Goal: Task Accomplishment & Management: Complete application form

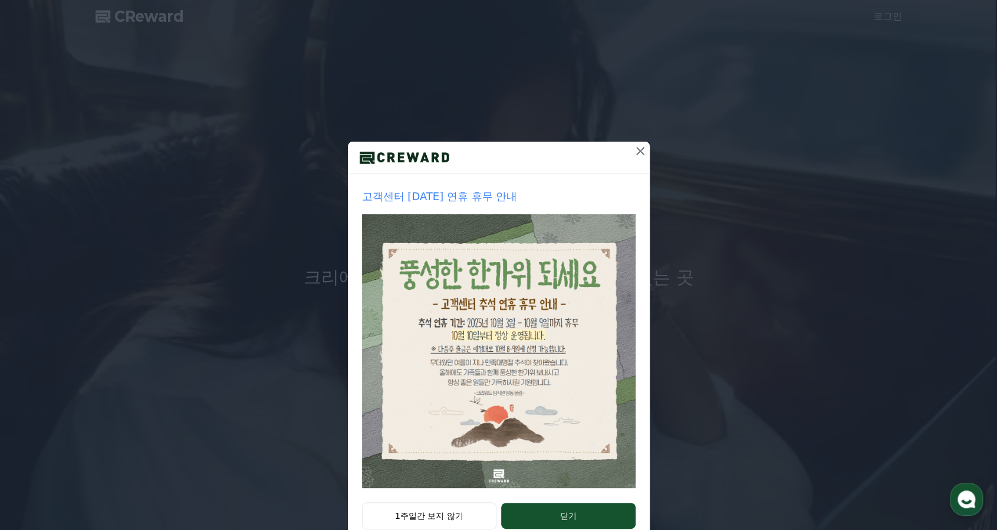
click at [636, 150] on icon at bounding box center [640, 151] width 8 height 8
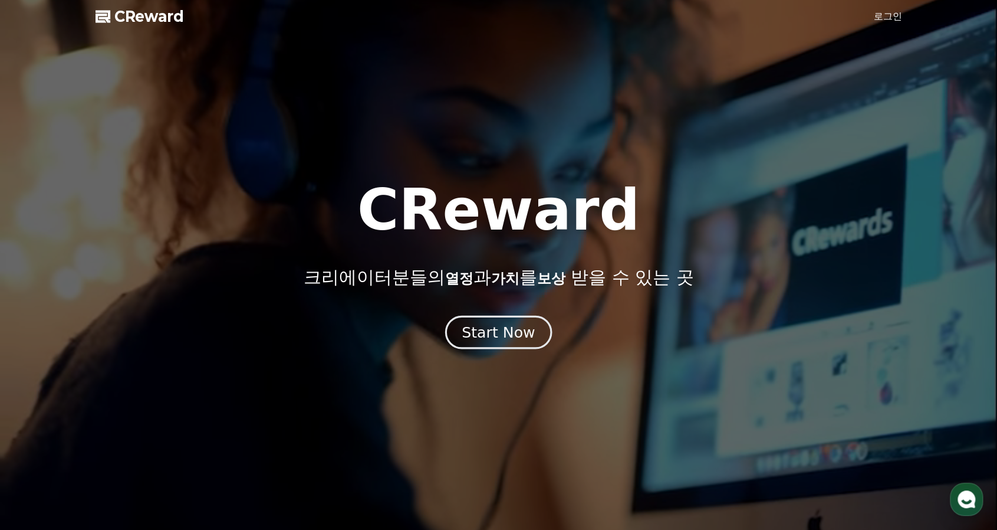
click at [502, 336] on div "Start Now" at bounding box center [498, 332] width 73 height 20
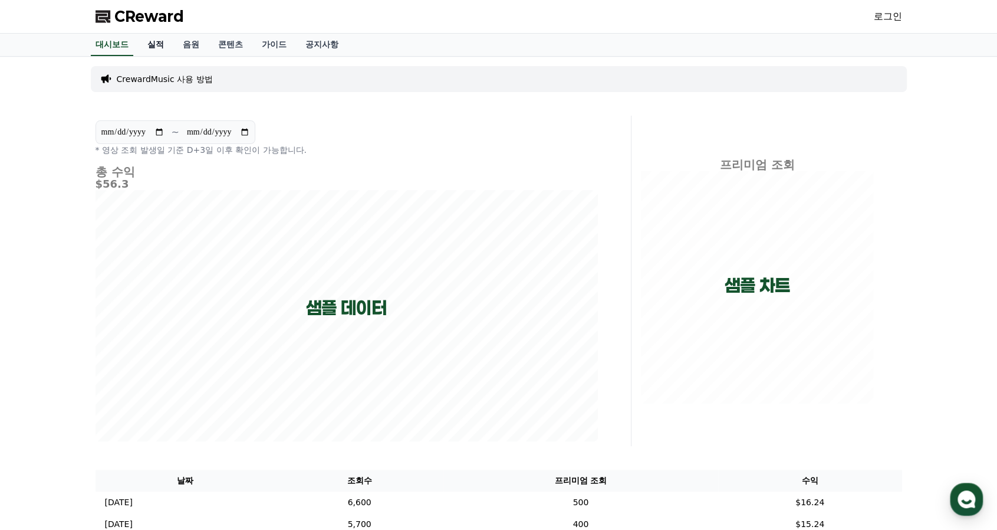
click at [163, 47] on link "실적" at bounding box center [155, 45] width 35 height 22
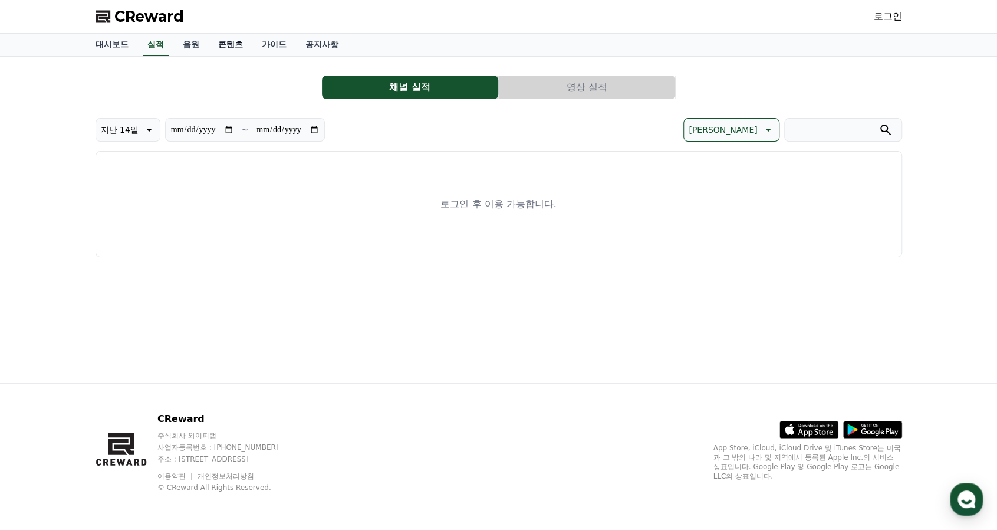
click at [244, 48] on link "콘텐츠" at bounding box center [231, 45] width 44 height 22
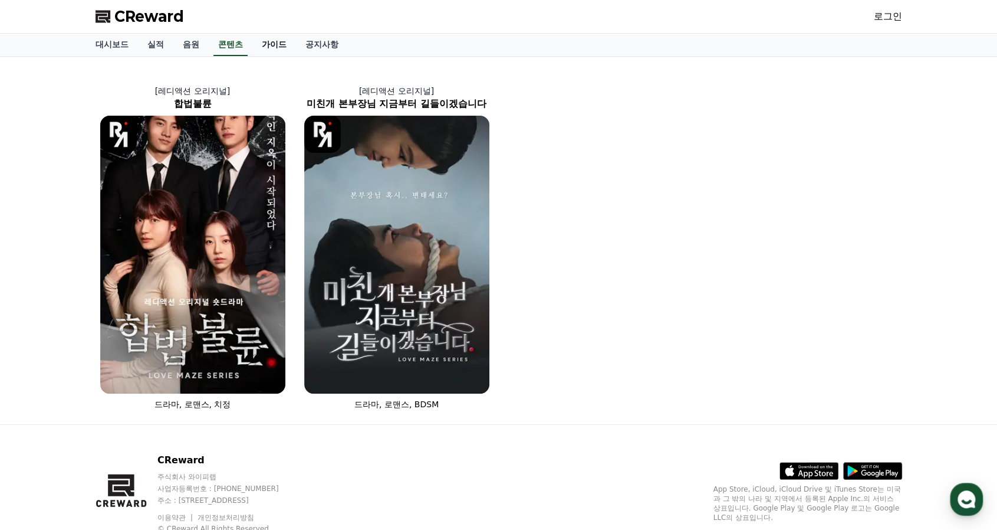
click at [267, 49] on link "가이드" at bounding box center [274, 45] width 44 height 22
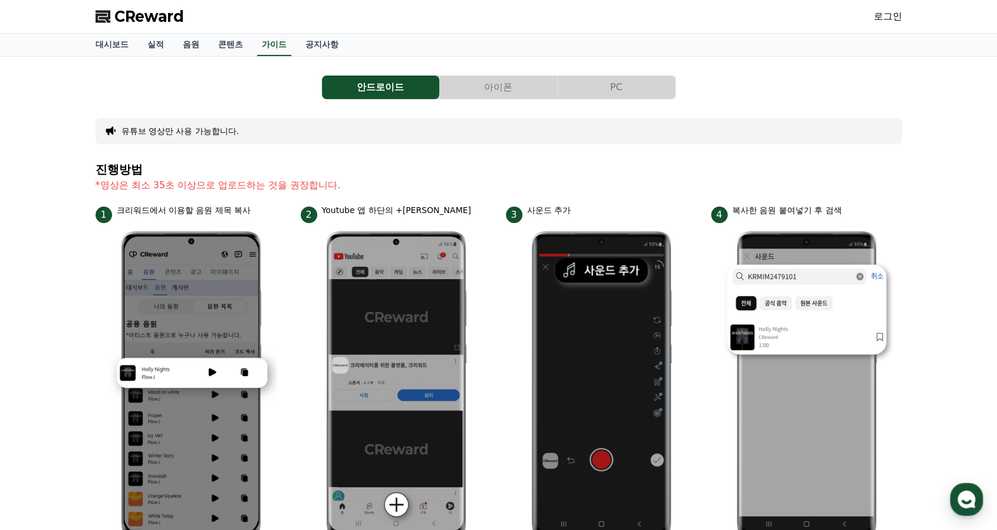
click at [874, 21] on link "로그인" at bounding box center [888, 16] width 28 height 14
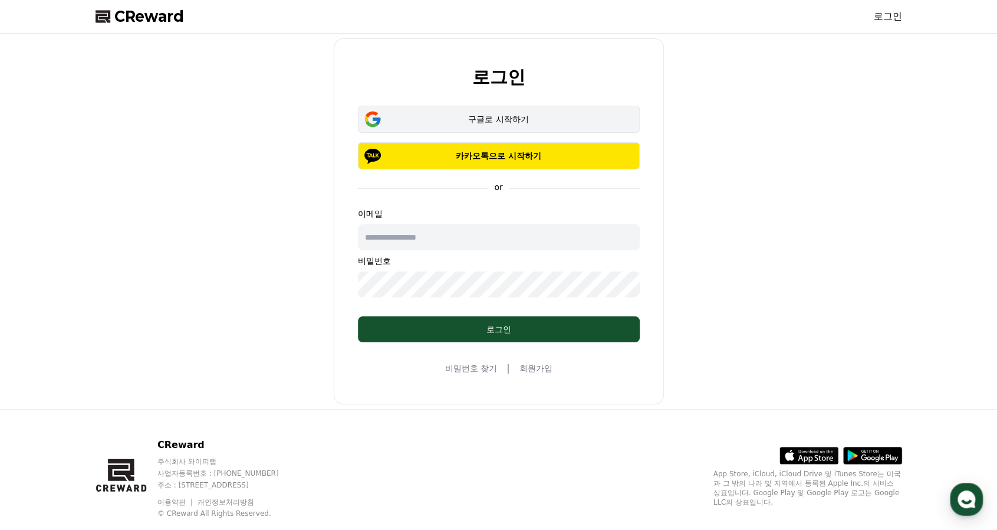
click at [535, 121] on div "구글로 시작하기" at bounding box center [499, 119] width 248 height 12
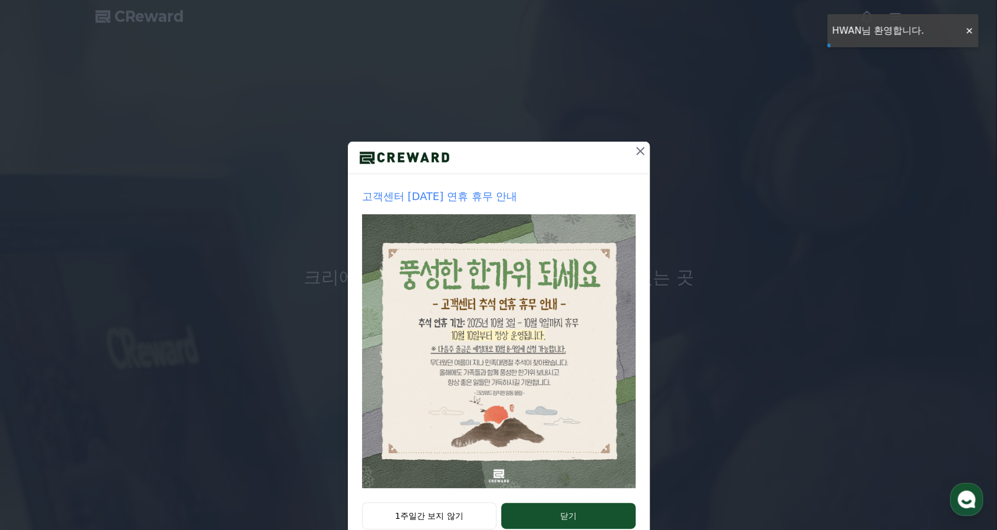
click at [633, 150] on icon at bounding box center [640, 151] width 14 height 14
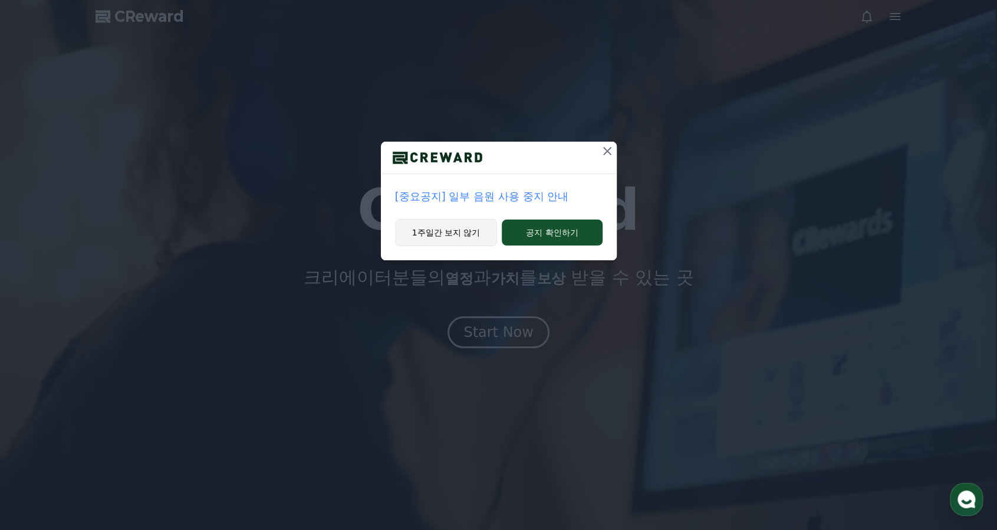
click at [436, 231] on button "1주일간 보지 않기" at bounding box center [446, 232] width 103 height 27
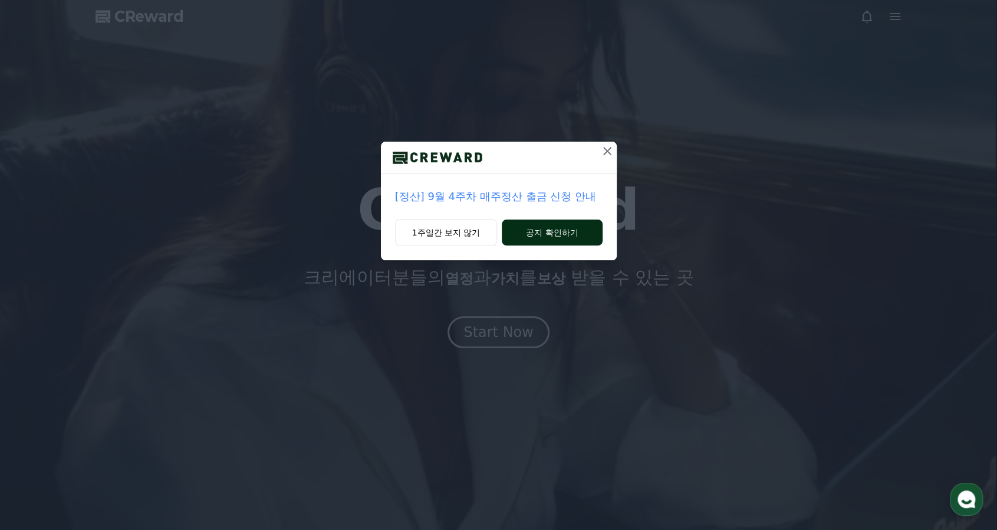
click at [571, 232] on button "공지 확인하기" at bounding box center [552, 232] width 100 height 26
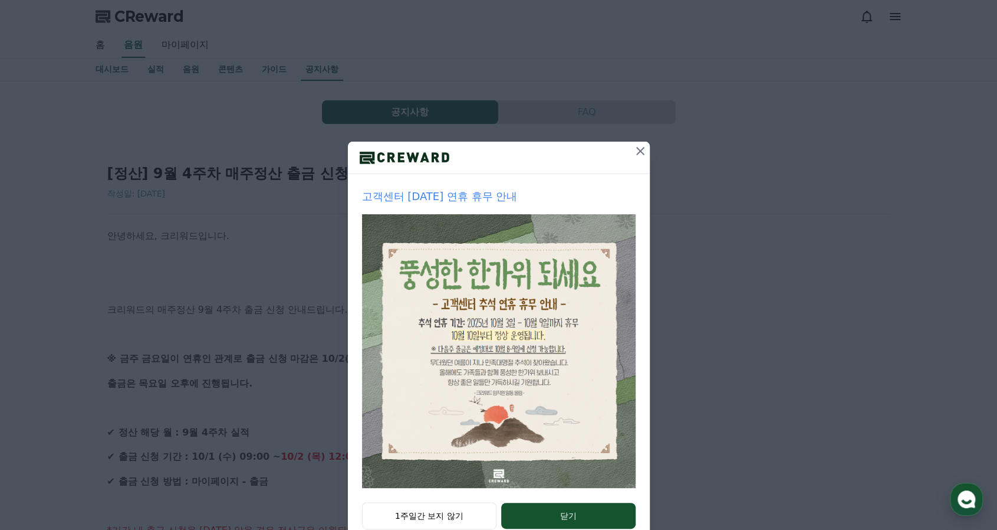
click at [633, 152] on icon at bounding box center [640, 151] width 14 height 14
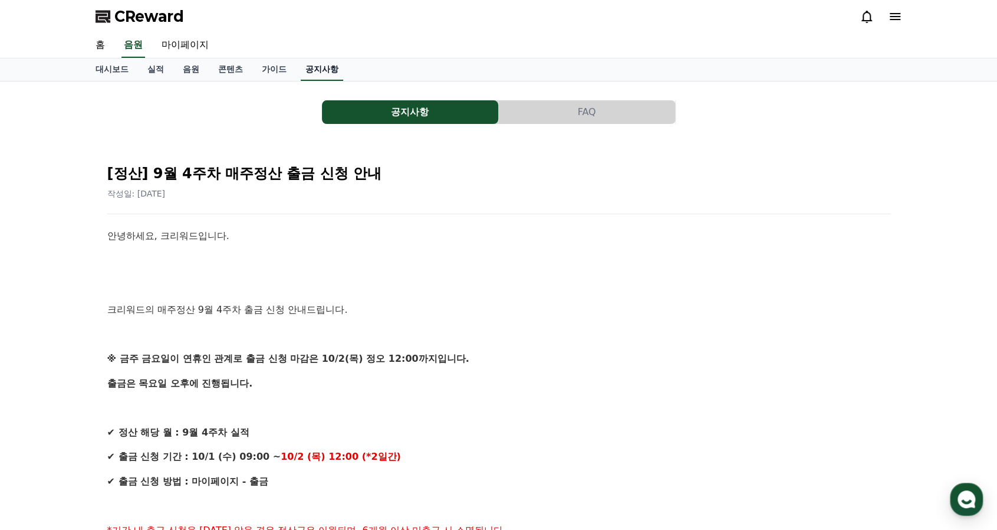
click at [315, 65] on link "공지사항" at bounding box center [322, 69] width 42 height 22
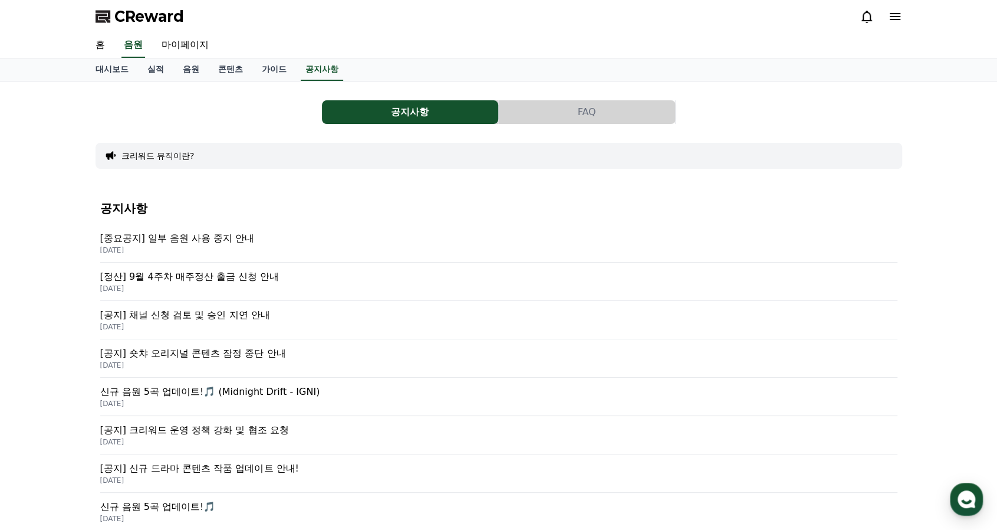
click at [267, 276] on p "[정산] 9월 4주차 매주정산 출금 신청 안내" at bounding box center [498, 276] width 797 height 14
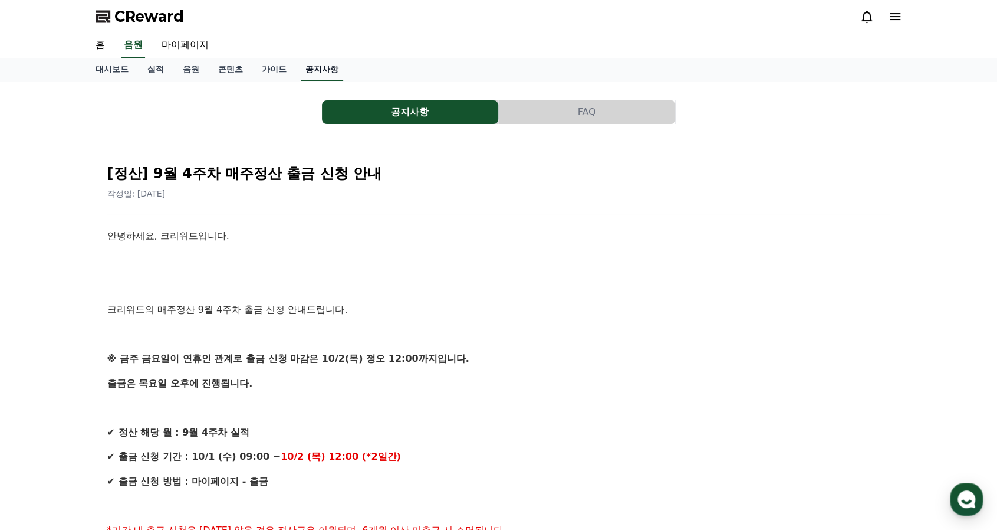
click at [315, 72] on link "공지사항" at bounding box center [322, 69] width 42 height 22
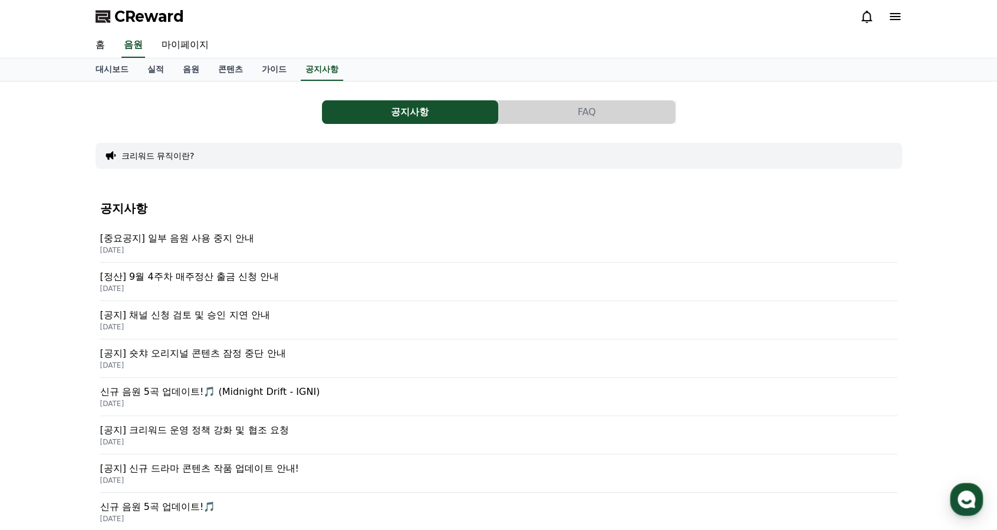
click at [237, 233] on p "[중요공지] 일부 음원 사용 중지 안내" at bounding box center [498, 238] width 797 height 14
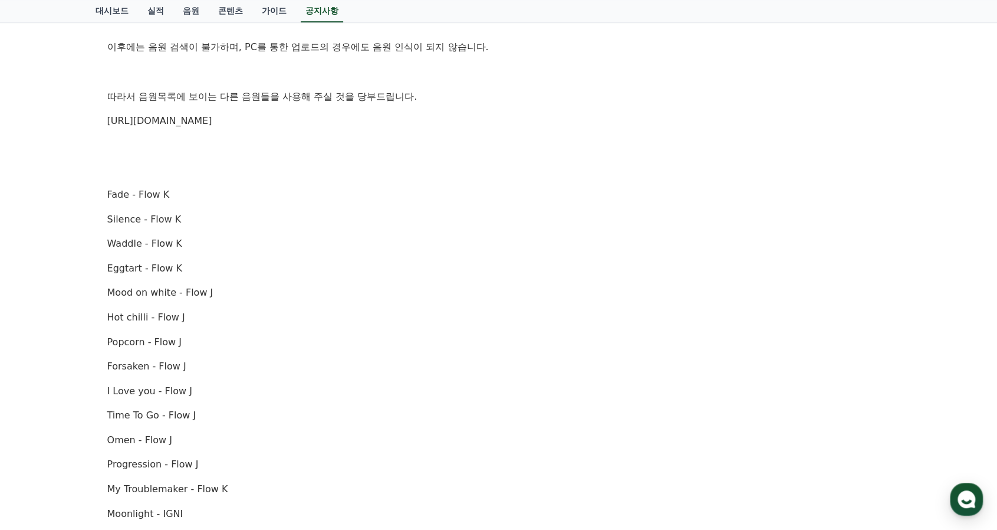
scroll to position [57, 0]
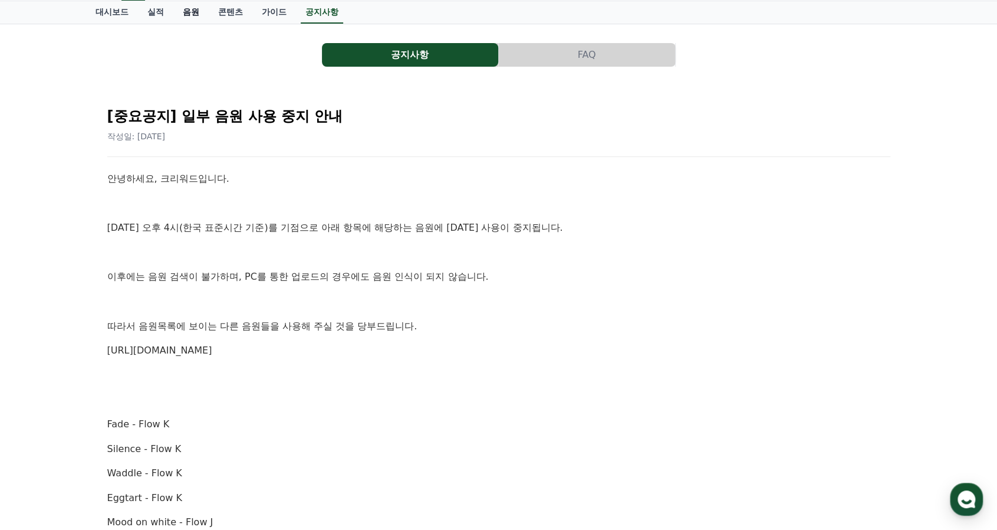
click at [182, 11] on link "음원" at bounding box center [190, 12] width 35 height 22
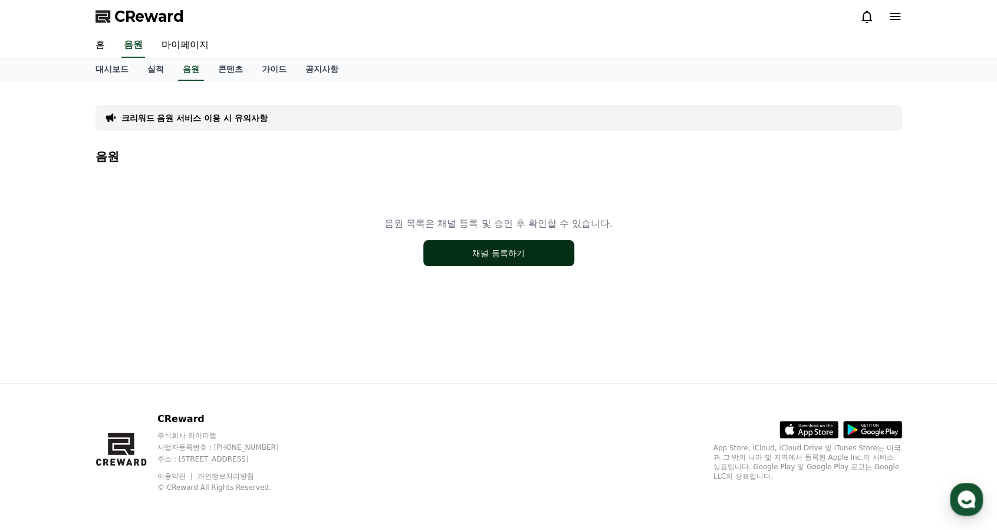
click at [550, 251] on button "채널 등록하기" at bounding box center [498, 253] width 151 height 26
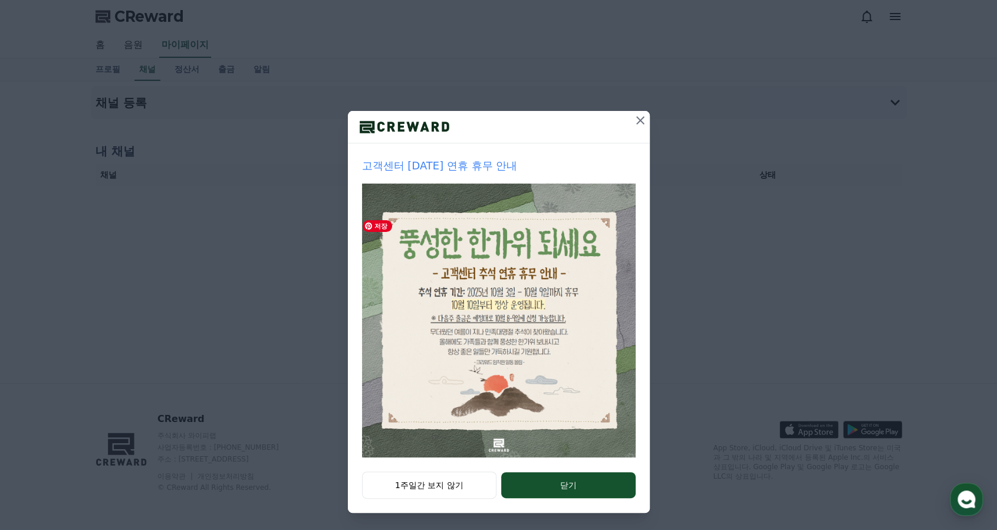
scroll to position [32, 0]
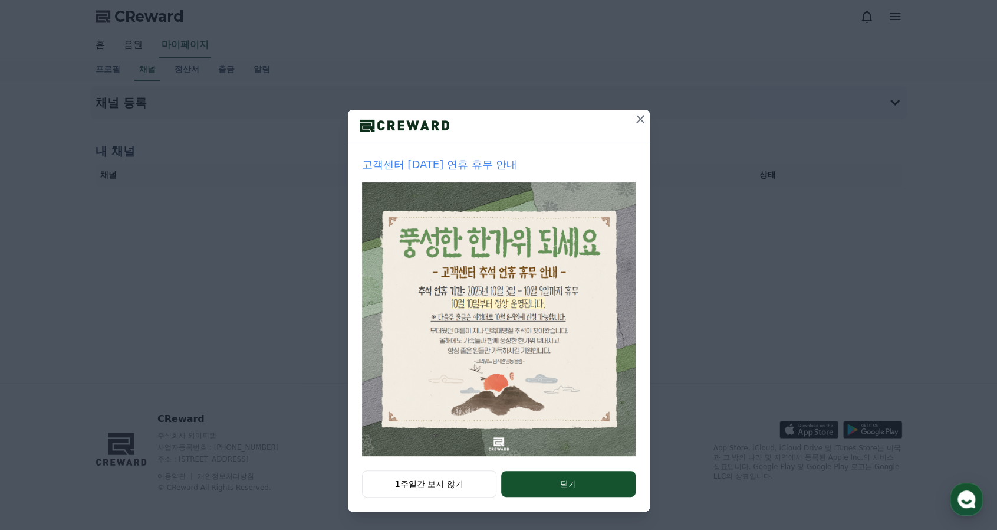
click at [633, 124] on icon at bounding box center [640, 119] width 14 height 14
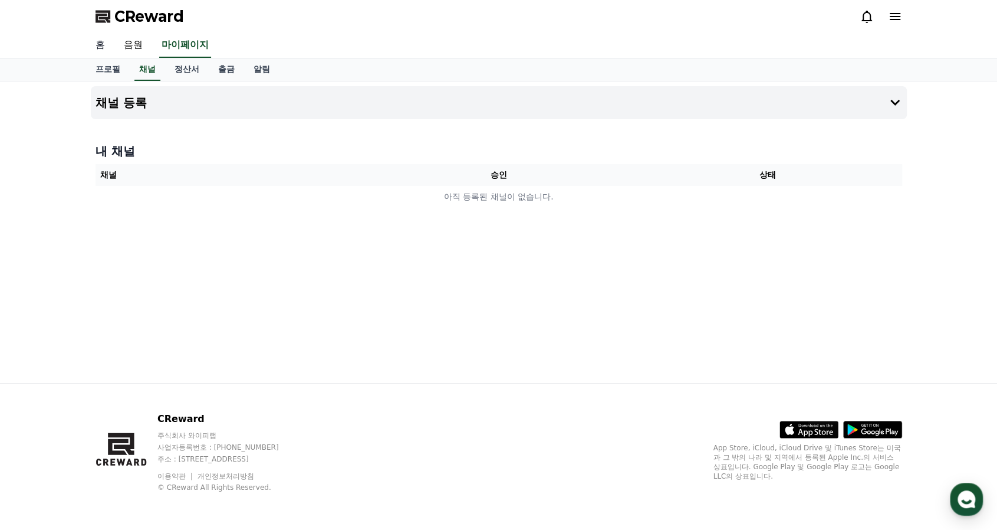
click at [104, 45] on link "홈" at bounding box center [100, 45] width 28 height 25
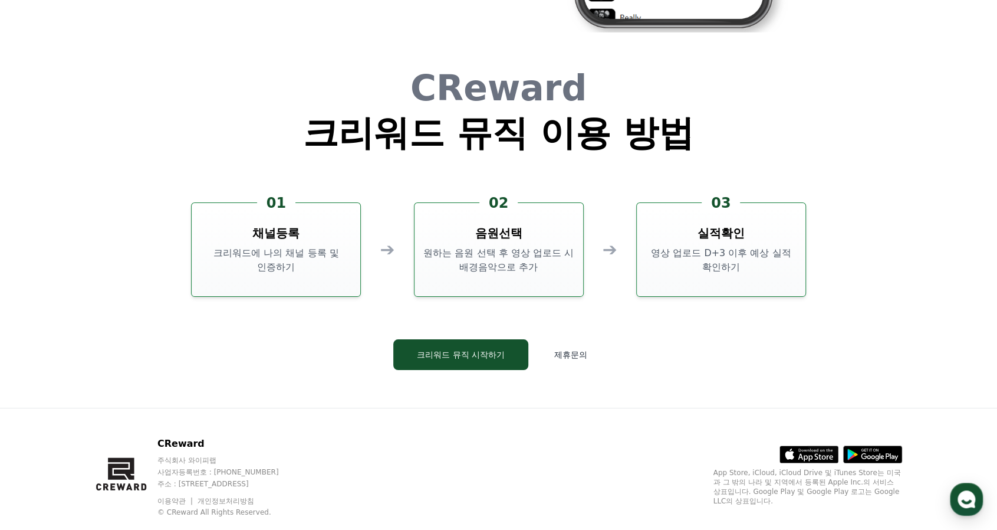
scroll to position [3184, 0]
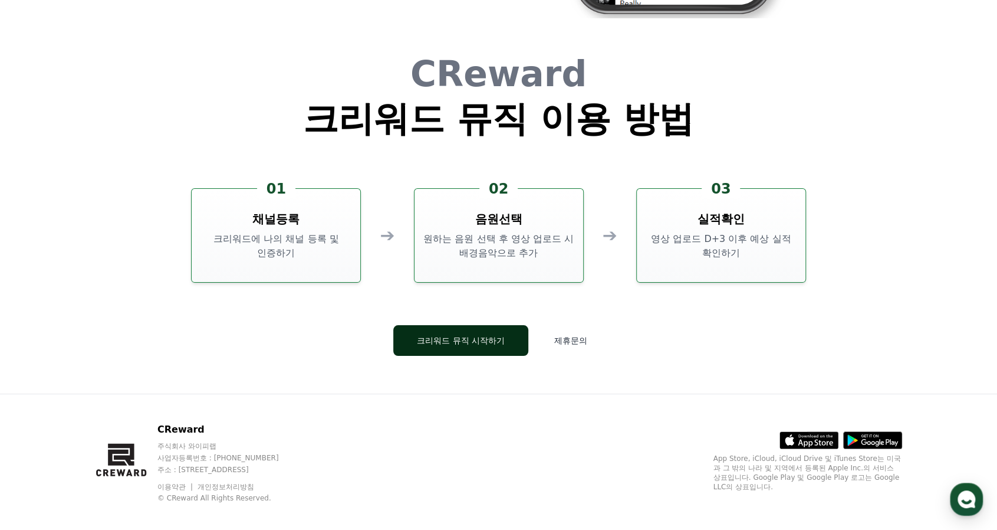
click at [474, 345] on button "크리워드 뮤직 시작하기" at bounding box center [460, 340] width 135 height 31
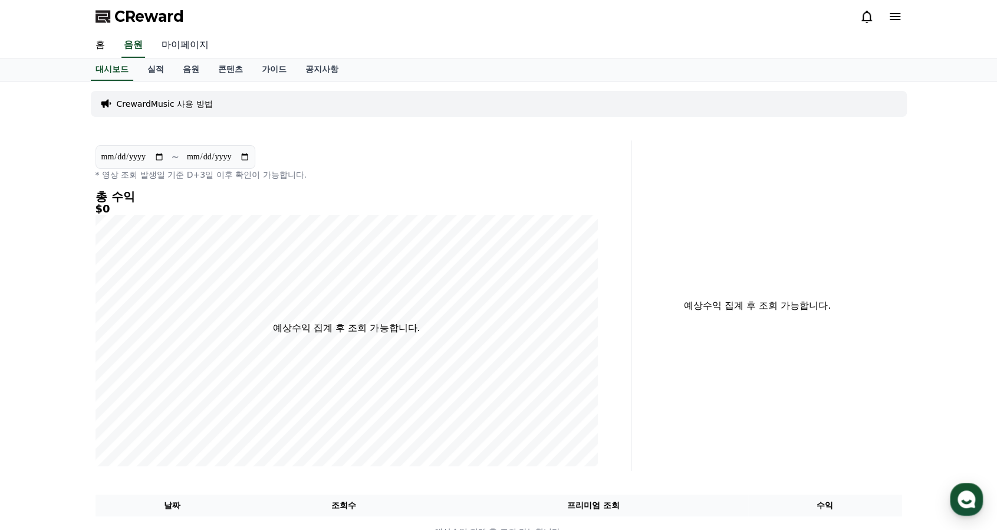
click at [183, 45] on link "마이페이지" at bounding box center [185, 45] width 66 height 25
select select "**********"
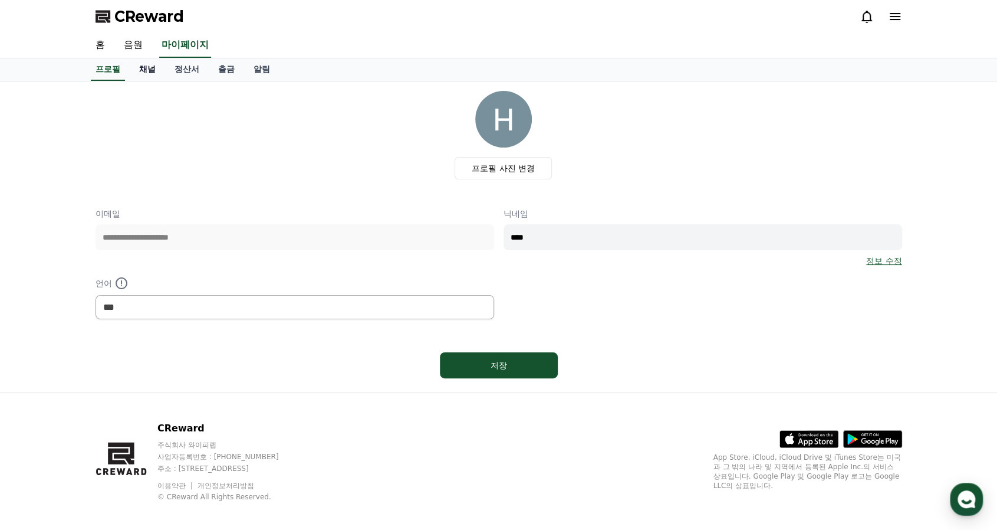
click at [155, 68] on link "채널" at bounding box center [147, 69] width 35 height 22
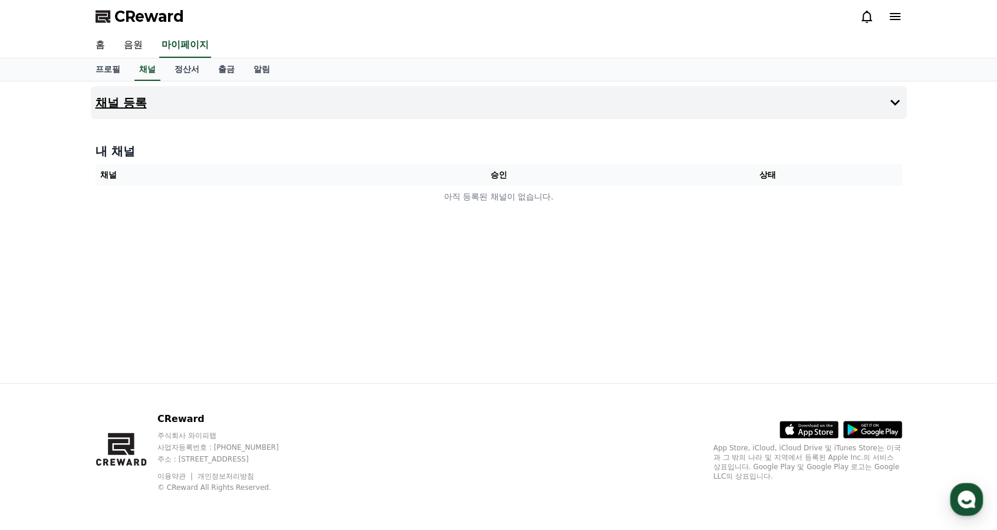
click at [898, 98] on icon at bounding box center [895, 103] width 14 height 14
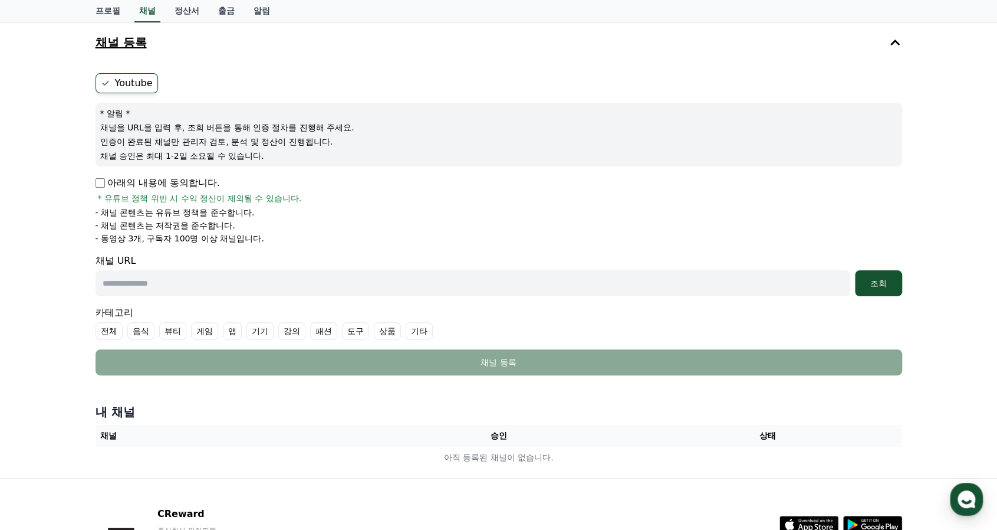
scroll to position [59, 0]
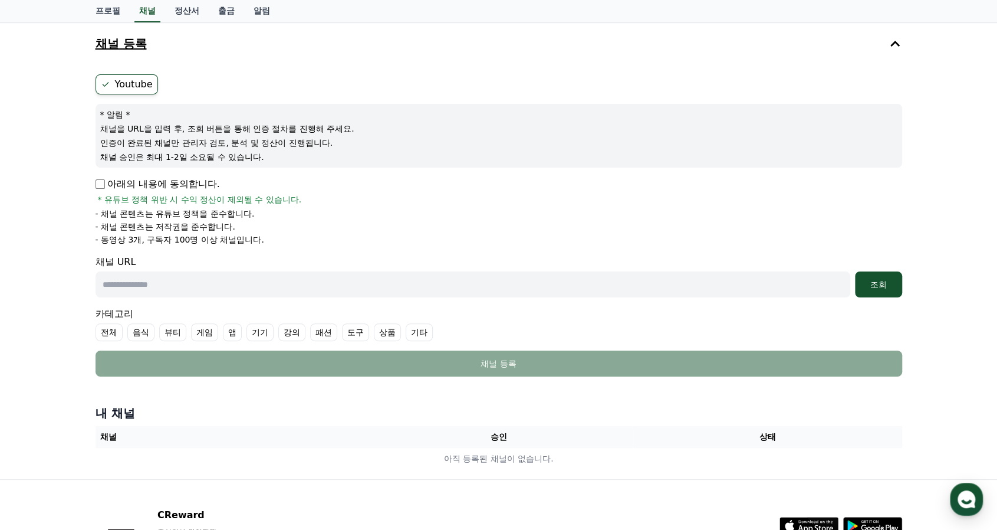
click at [210, 280] on input "text" at bounding box center [473, 284] width 755 height 26
paste input "**********"
type input "**********"
click at [119, 84] on label "Youtube" at bounding box center [127, 84] width 63 height 20
click at [106, 84] on icon at bounding box center [105, 84] width 9 height 9
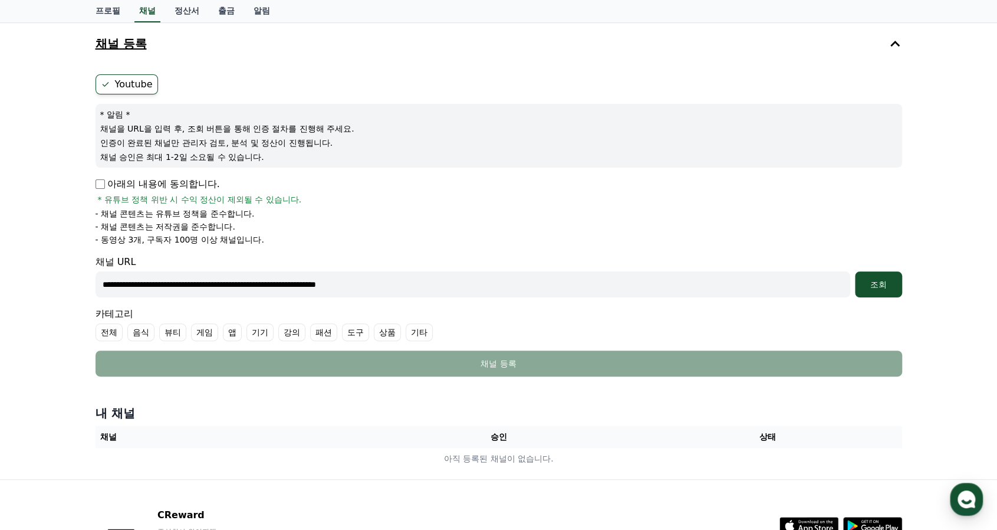
click at [106, 84] on icon at bounding box center [105, 84] width 9 height 9
click at [501, 284] on input "**********" at bounding box center [473, 284] width 755 height 26
type input "*****"
click at [298, 286] on input "text" at bounding box center [473, 284] width 755 height 26
paste input "**********"
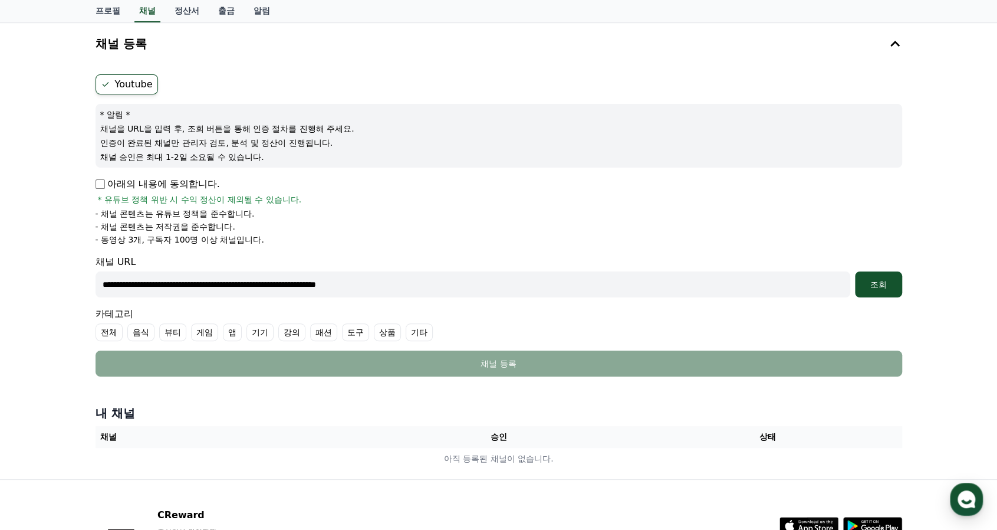
type input "**********"
click at [415, 333] on label "기타" at bounding box center [419, 332] width 27 height 18
click at [883, 291] on button "조회" at bounding box center [878, 284] width 47 height 26
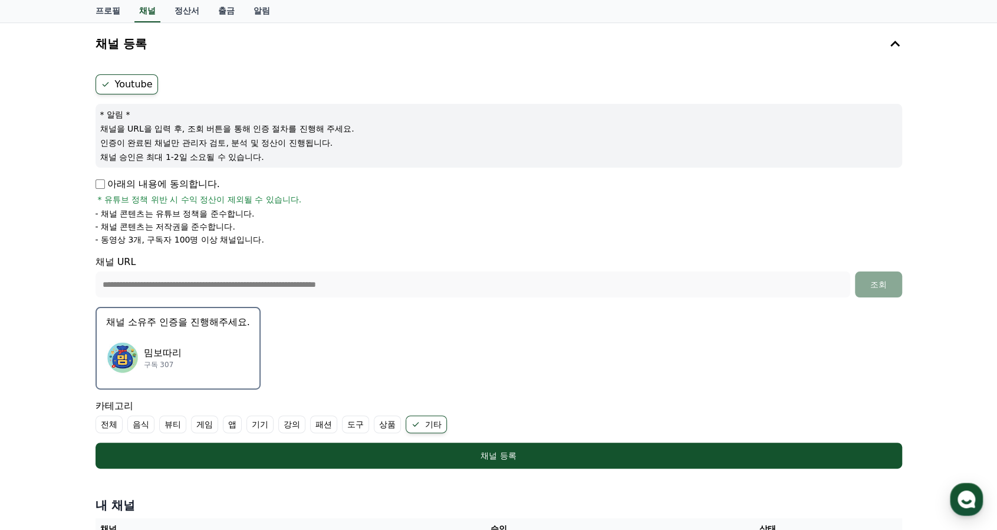
click at [197, 357] on div "밈보따리 구독 307" at bounding box center [178, 357] width 144 height 47
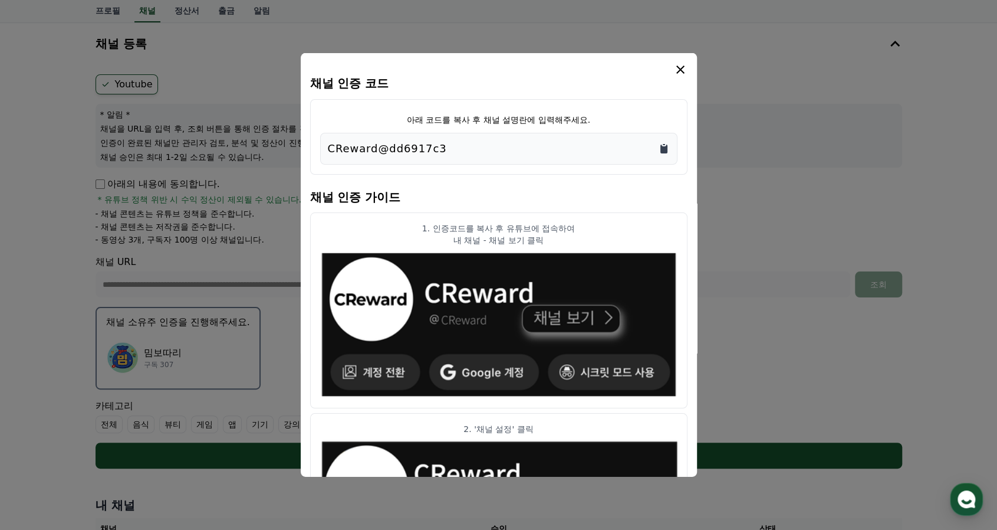
click at [663, 148] on icon "Copy to clipboard" at bounding box center [663, 148] width 7 height 9
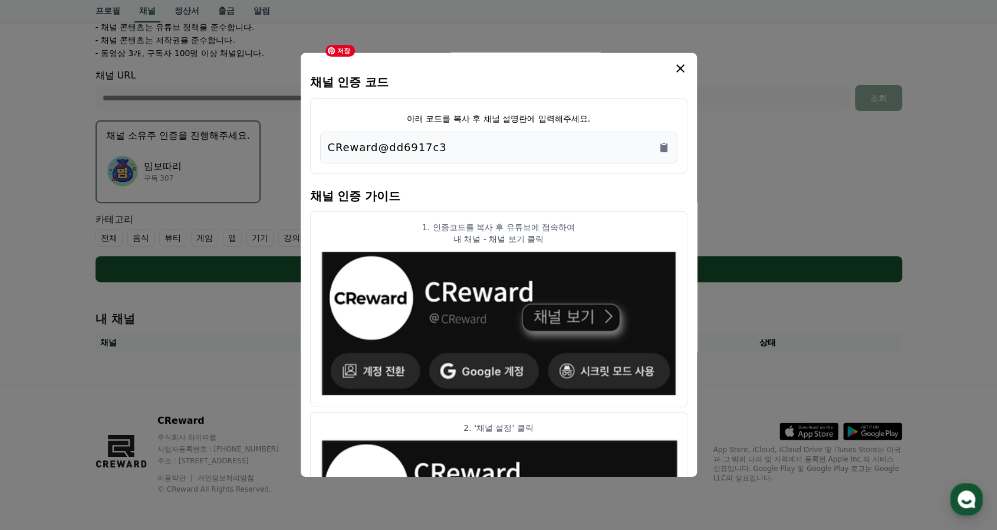
scroll to position [0, 0]
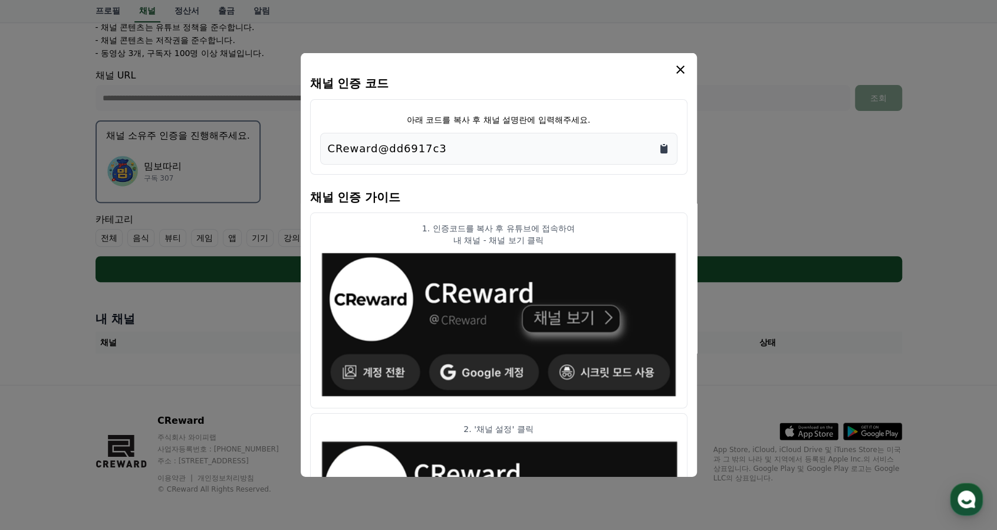
click at [665, 150] on icon "Copy to clipboard" at bounding box center [663, 148] width 7 height 9
click at [685, 73] on icon "modal" at bounding box center [680, 70] width 14 height 14
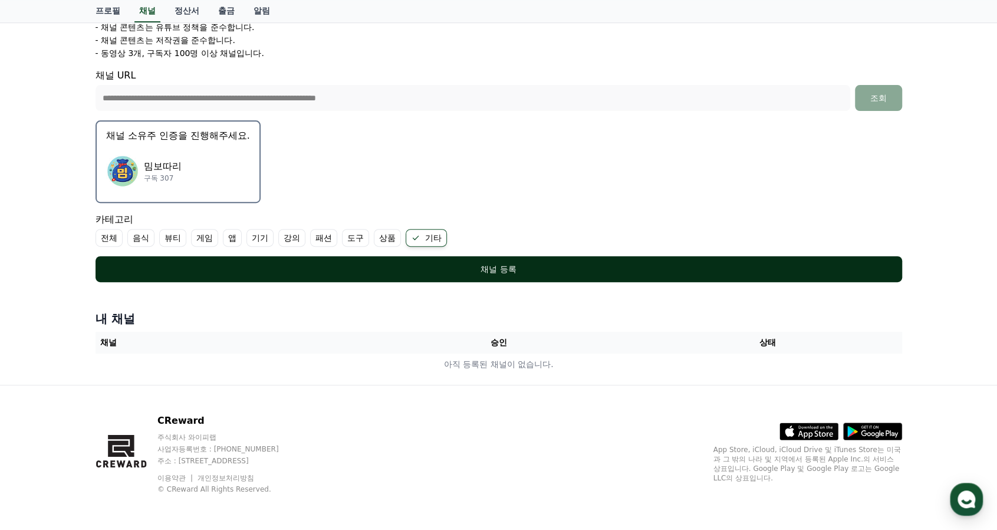
click at [515, 269] on div "채널 등록" at bounding box center [499, 269] width 760 height 12
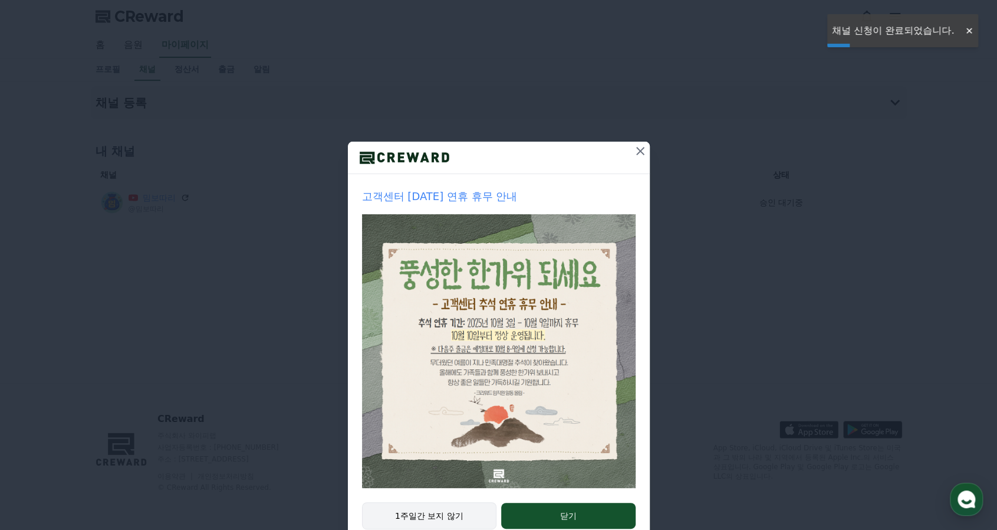
click at [409, 511] on button "1주일간 보지 않기" at bounding box center [429, 515] width 135 height 27
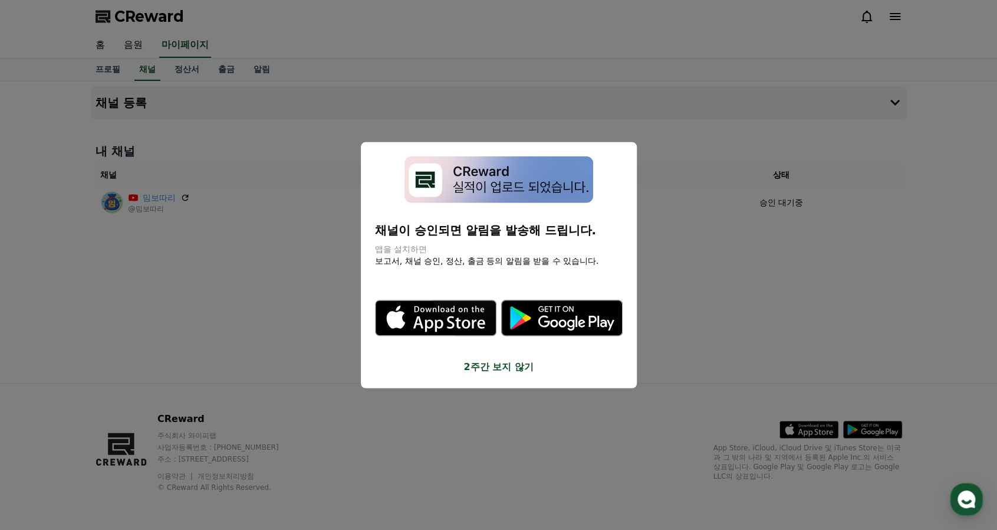
click at [513, 367] on button "2주간 보지 않기" at bounding box center [499, 366] width 248 height 14
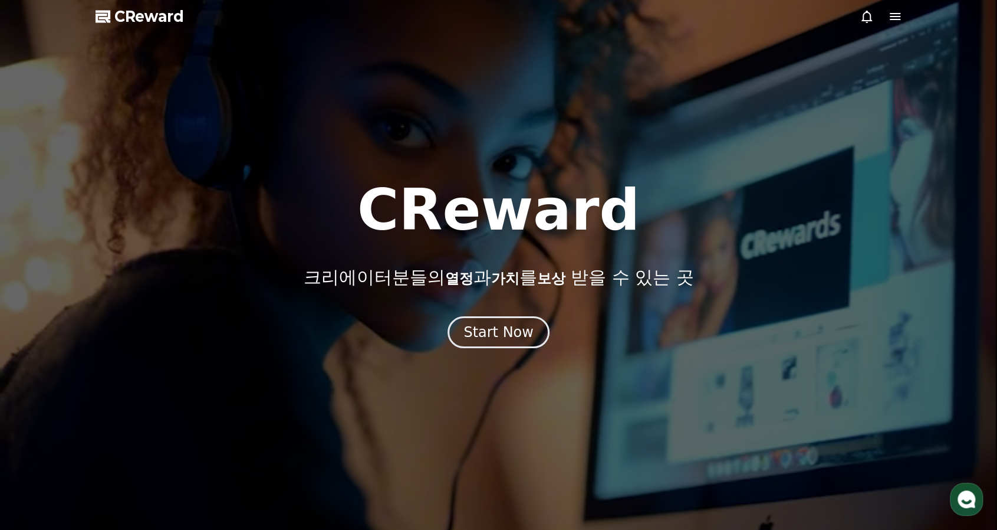
click at [895, 22] on icon at bounding box center [895, 16] width 14 height 14
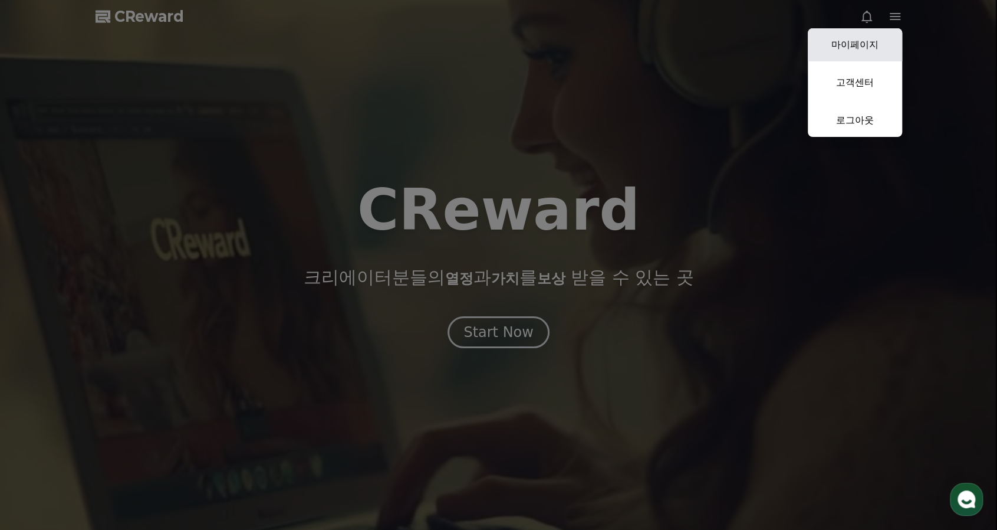
click at [867, 44] on link "마이페이지" at bounding box center [855, 44] width 94 height 33
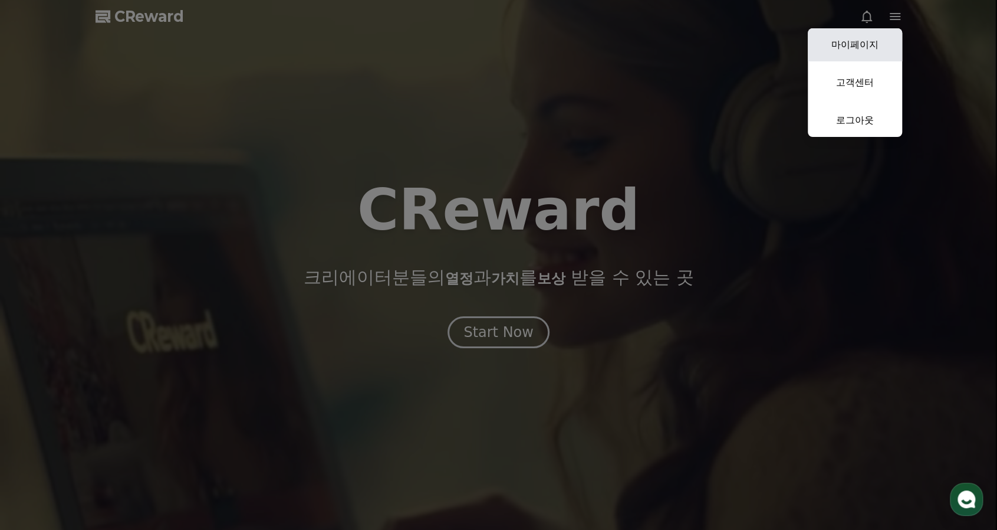
select select "**********"
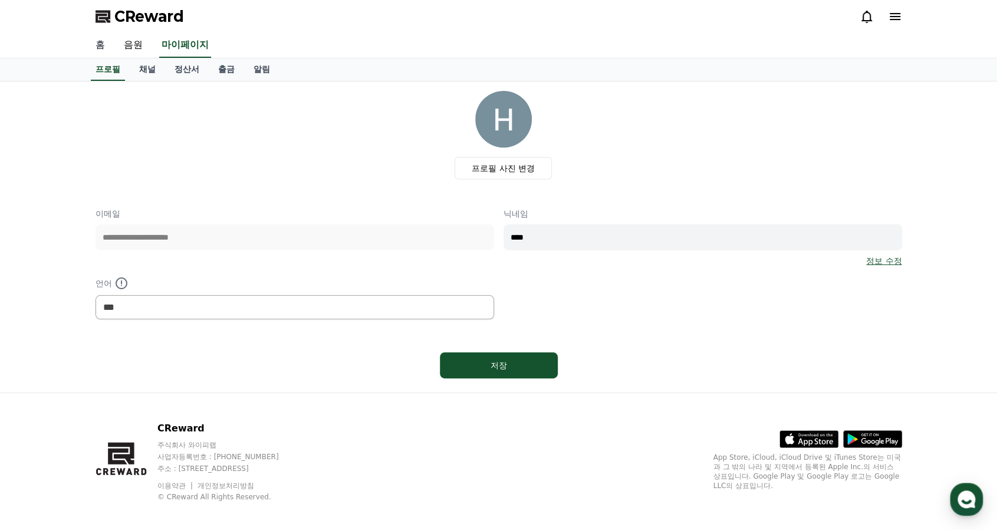
click at [97, 42] on link "홈" at bounding box center [100, 45] width 28 height 25
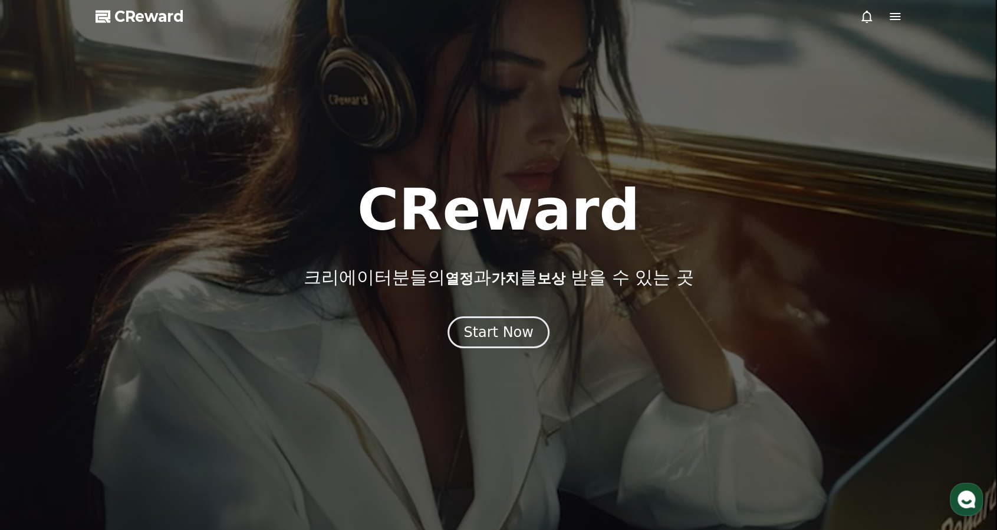
scroll to position [236, 0]
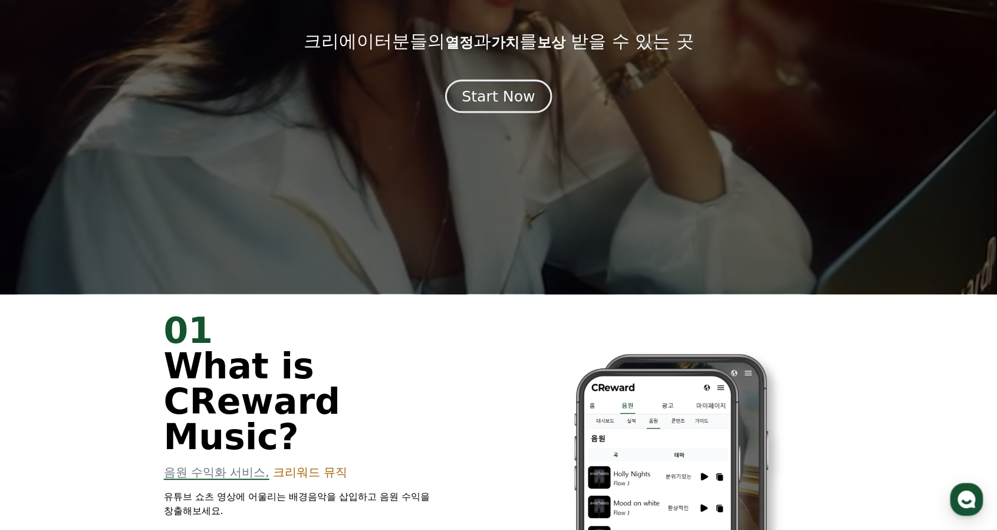
click at [511, 101] on div "Start Now" at bounding box center [498, 96] width 73 height 20
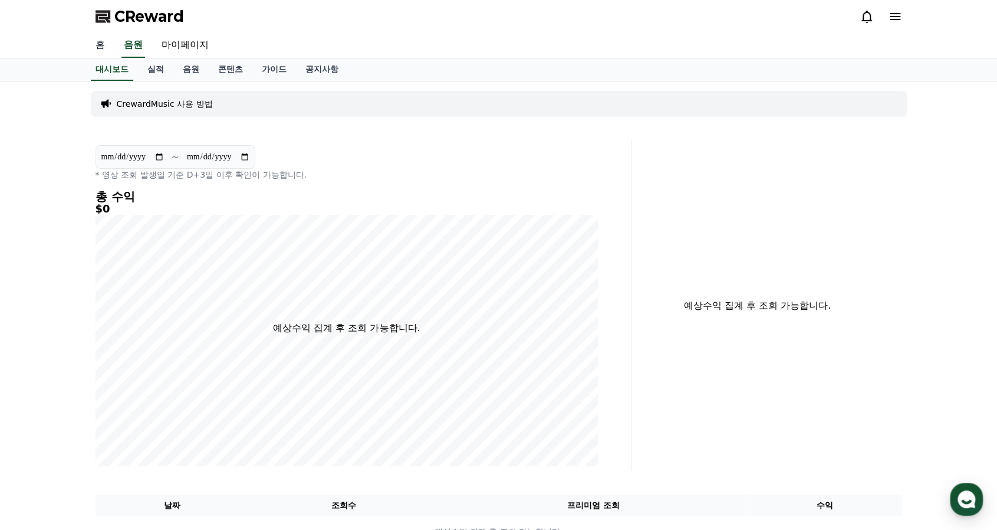
click at [106, 49] on link "홈" at bounding box center [100, 45] width 28 height 25
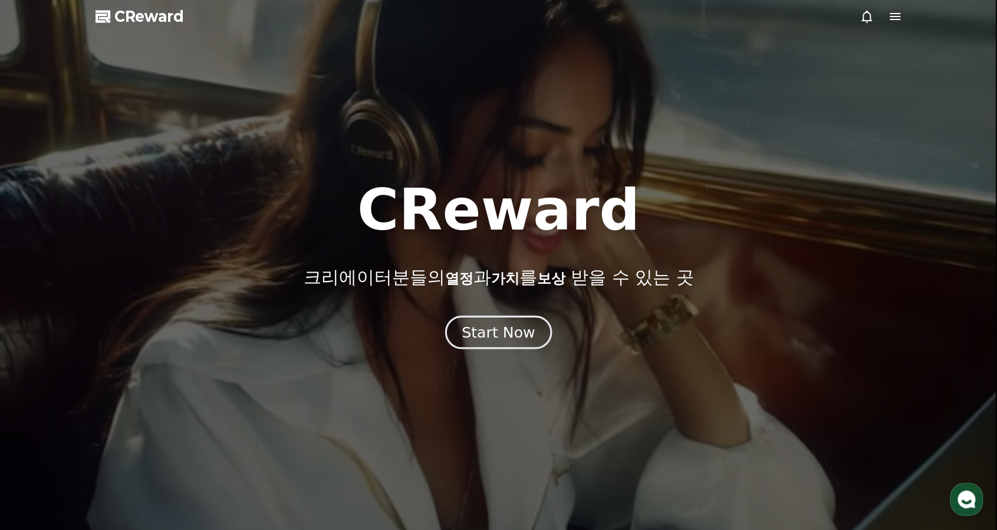
click at [476, 336] on div "Start Now" at bounding box center [498, 332] width 73 height 20
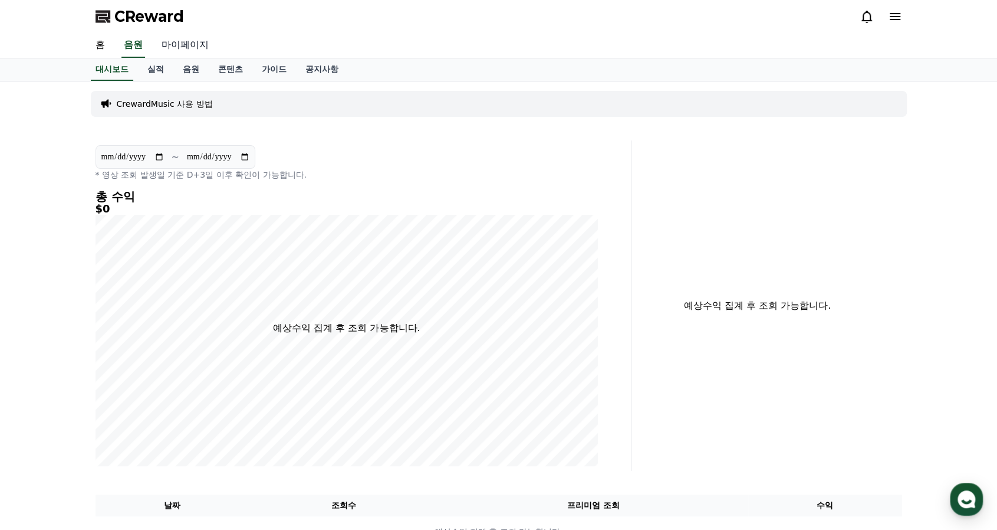
click at [185, 39] on link "마이페이지" at bounding box center [185, 45] width 66 height 25
select select "**********"
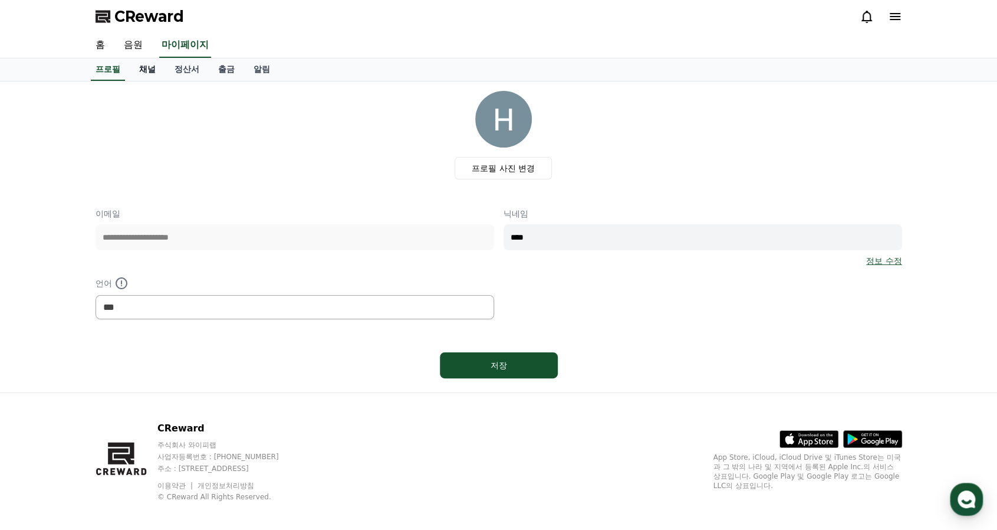
click at [151, 71] on link "채널" at bounding box center [147, 69] width 35 height 22
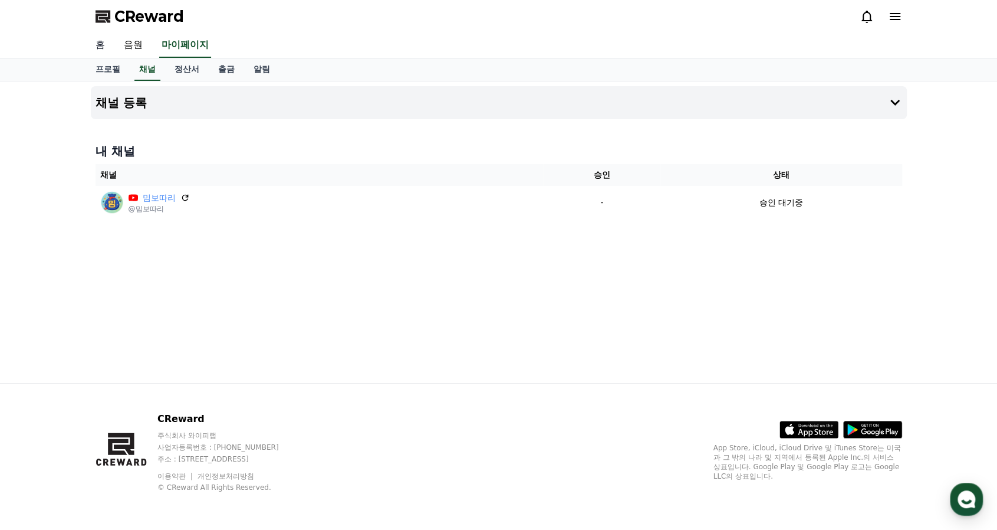
click at [99, 50] on link "홈" at bounding box center [100, 45] width 28 height 25
